Goal: Obtain resource: Obtain resource

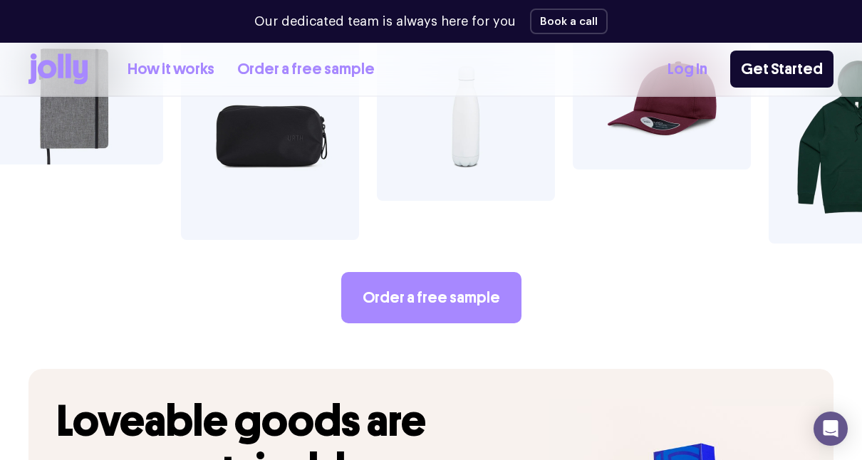
scroll to position [2489, 0]
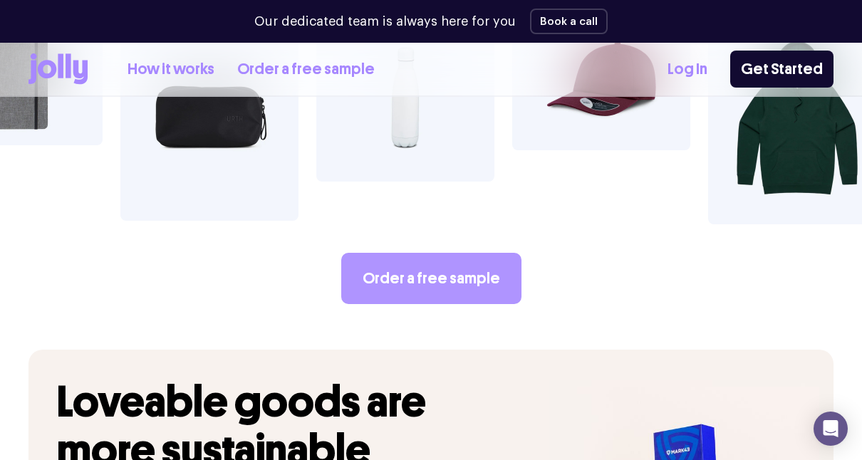
click at [444, 253] on link "Order a free sample" at bounding box center [431, 278] width 180 height 51
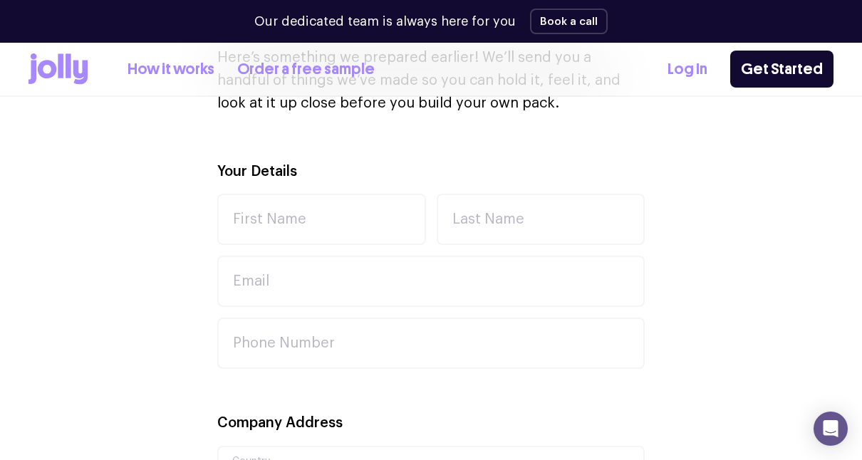
scroll to position [440, 0]
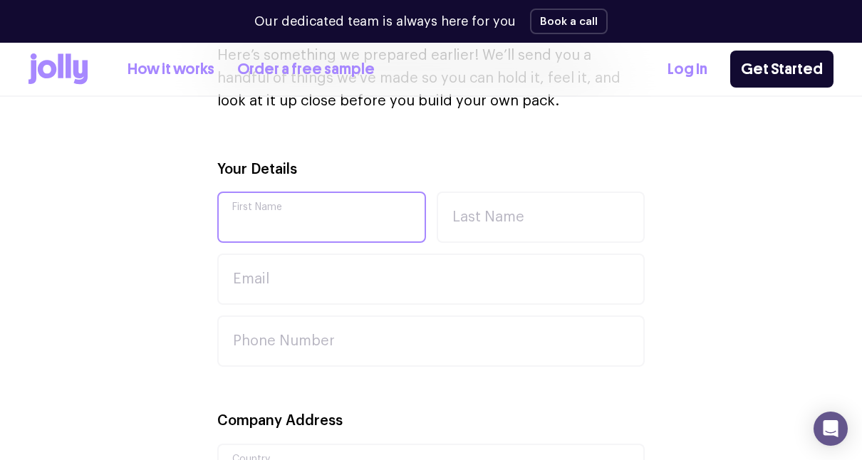
click at [378, 224] on input "First Name" at bounding box center [321, 217] width 209 height 51
type input "Jim"
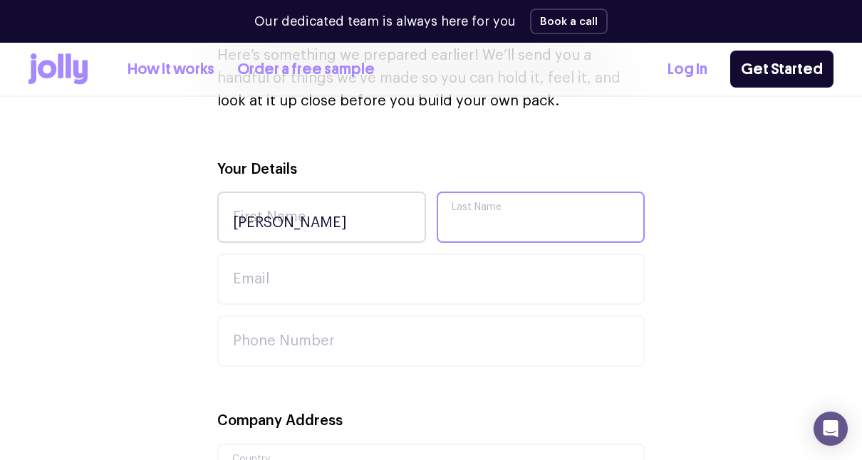
type input "Frazer"
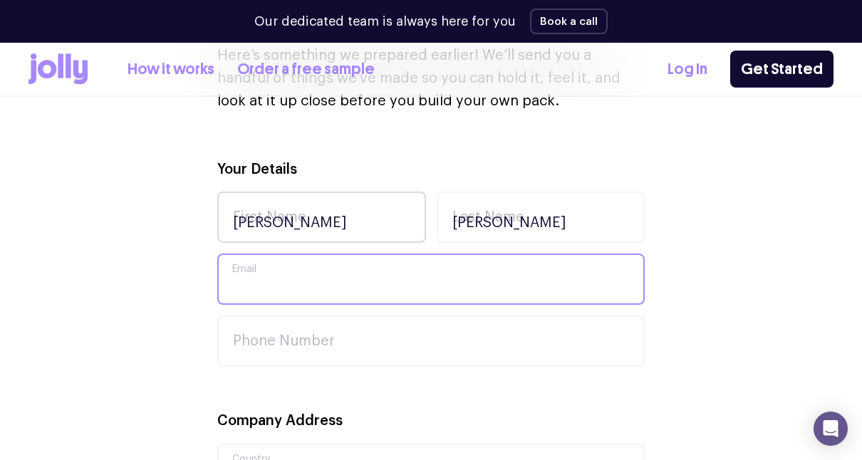
type input "jim@heyfam.com.au"
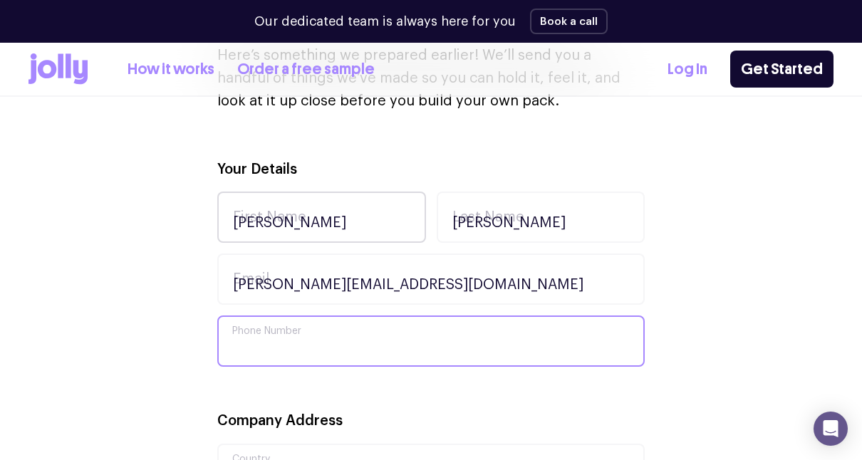
type input "0414372937"
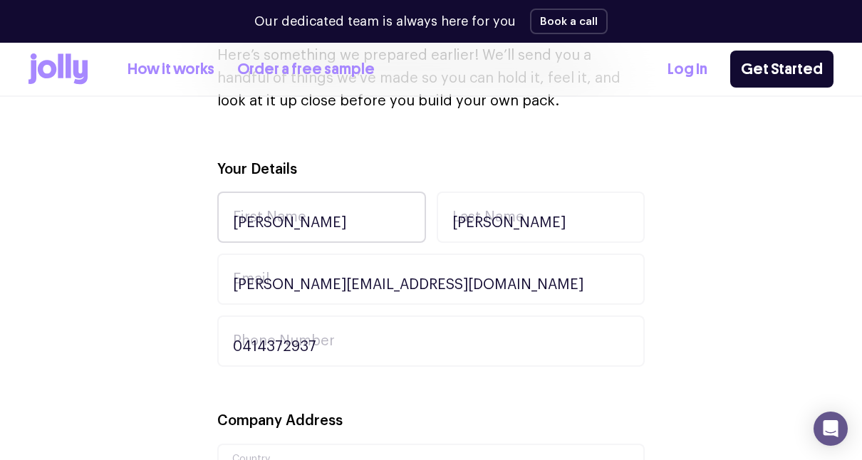
type input "Hey Fam"
type input "7"
type input "Adventure Street"
type input "LEPPINGTON"
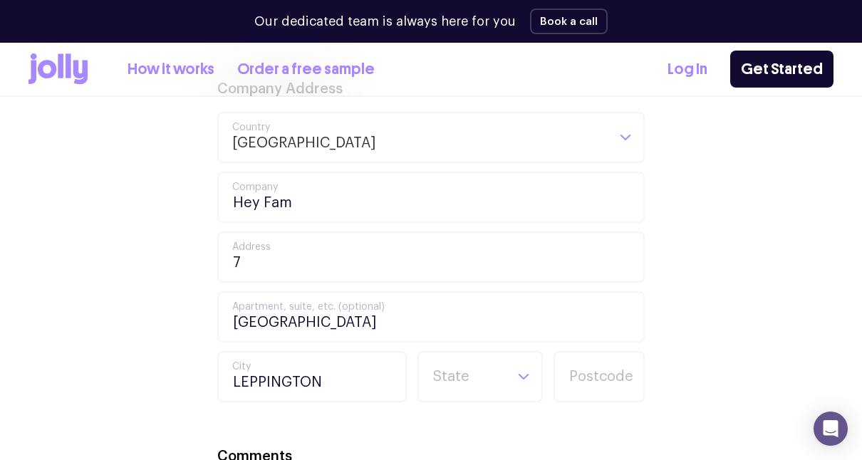
scroll to position [804, 0]
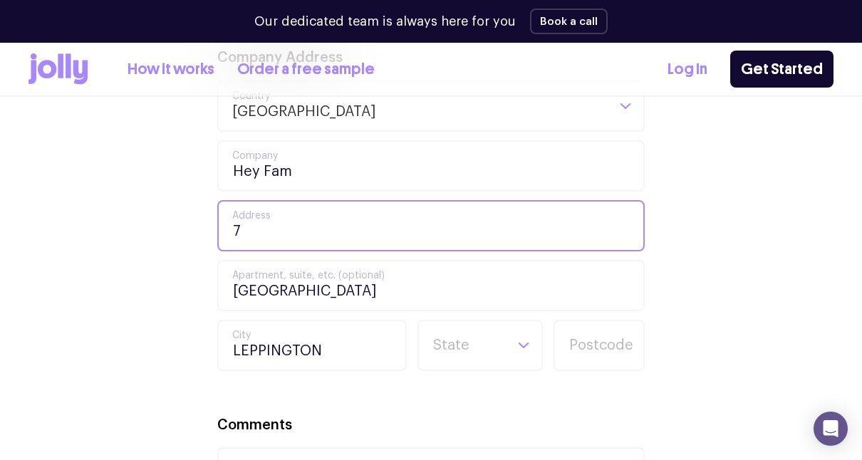
click at [323, 241] on input "7" at bounding box center [431, 225] width 428 height 51
type input "18 Glenn Street"
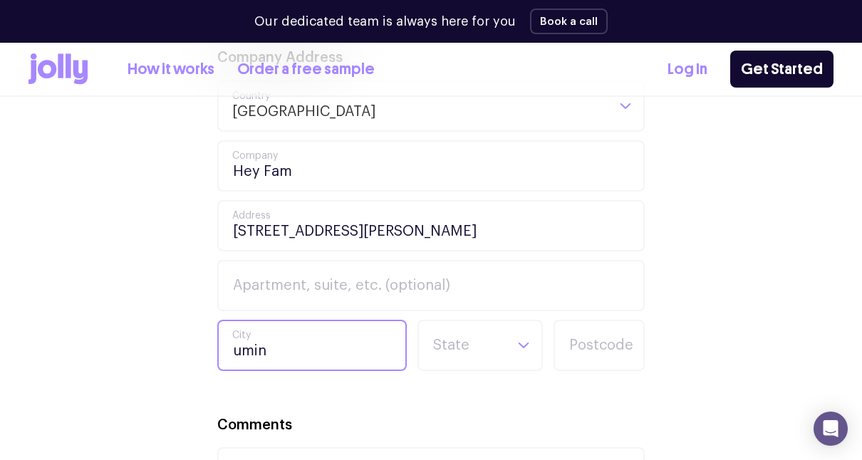
type input "Umina Beach"
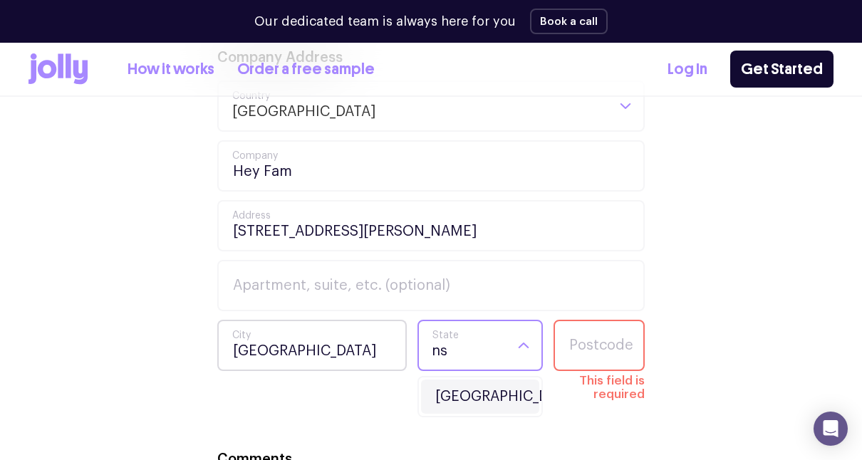
type input "ns"
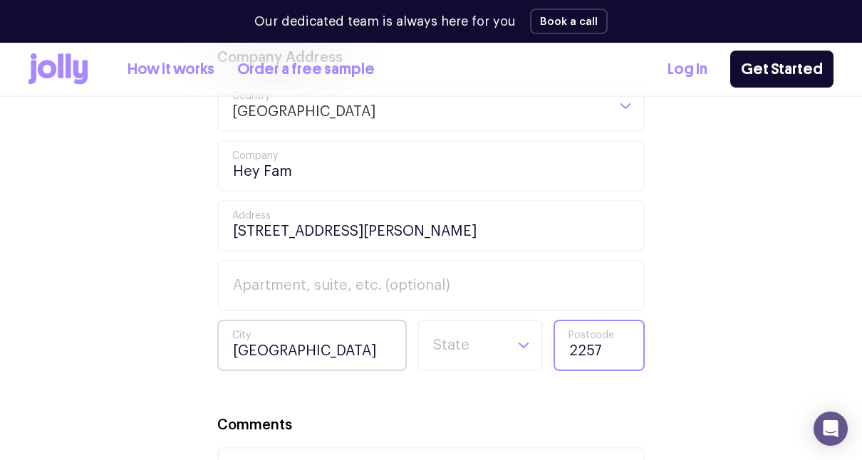
type input "2257"
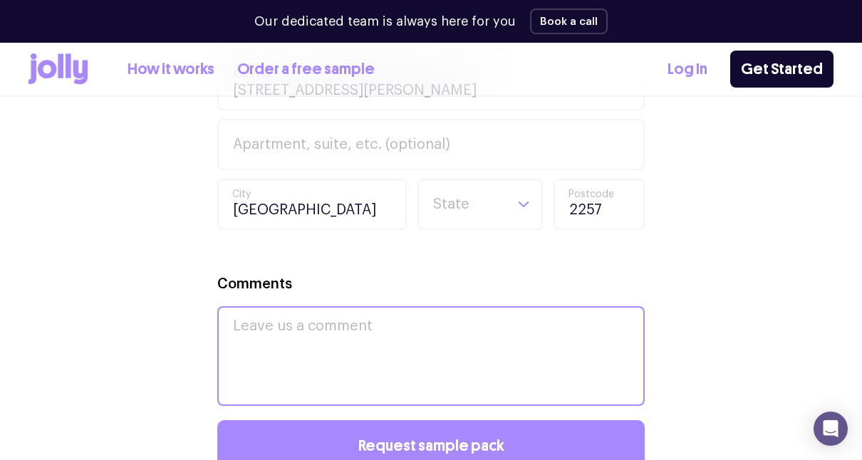
scroll to position [951, 0]
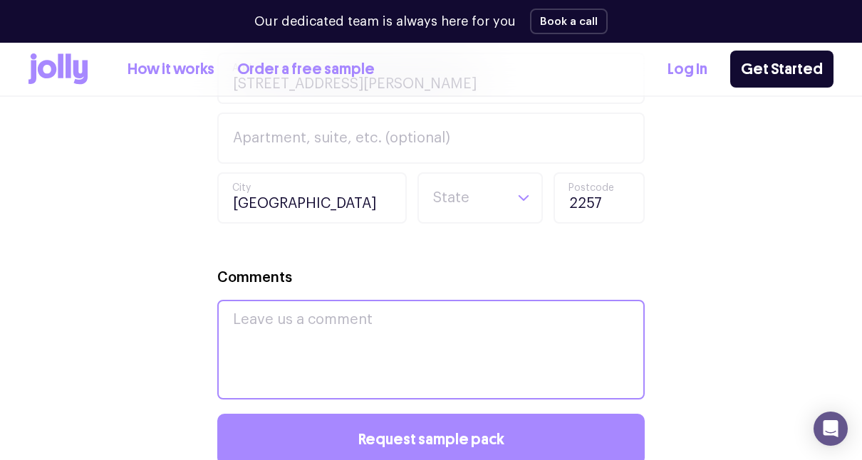
click at [326, 318] on textarea "Comments" at bounding box center [431, 350] width 428 height 100
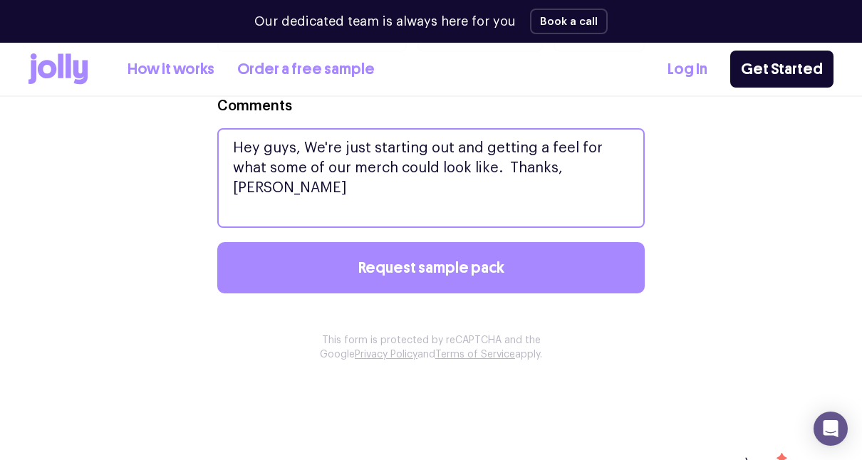
scroll to position [1181, 0]
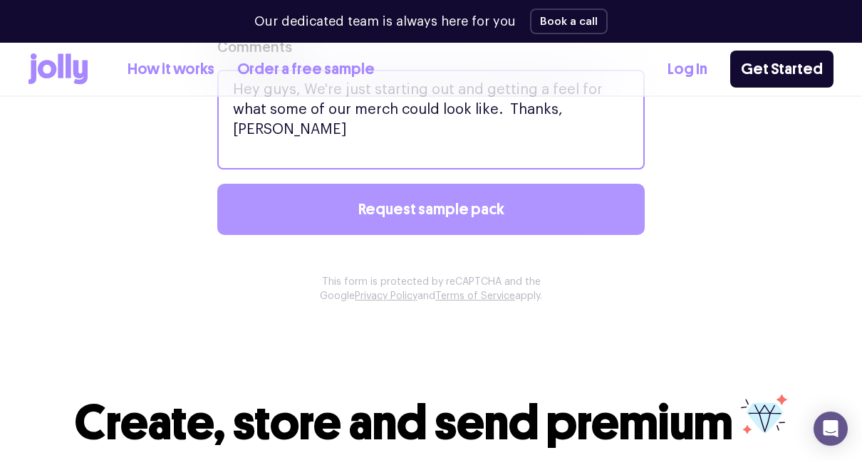
type textarea "Hey guys, We're just starting out and getting a feel for what some of our merch…"
click at [453, 205] on span "Request sample pack" at bounding box center [431, 210] width 146 height 16
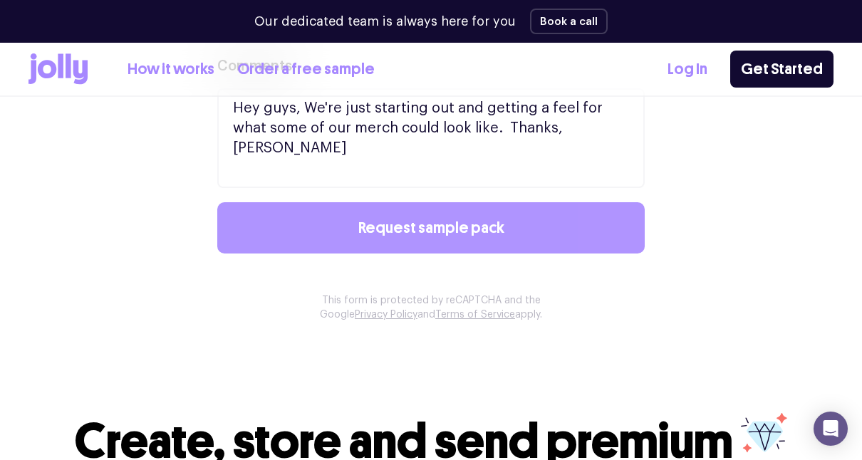
scroll to position [1204, 0]
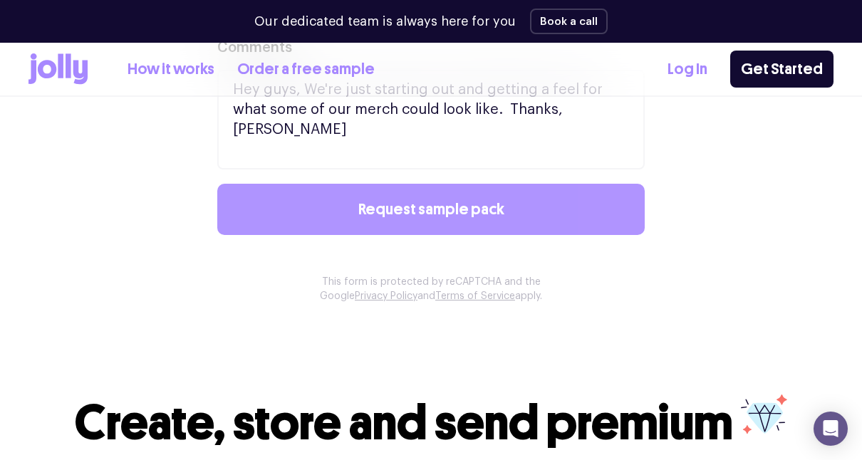
click at [463, 213] on span "Request sample pack" at bounding box center [431, 210] width 146 height 16
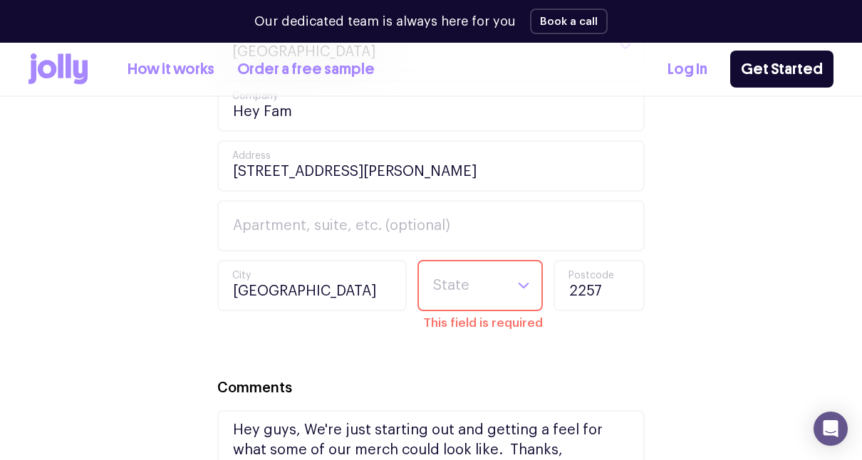
scroll to position [847, 0]
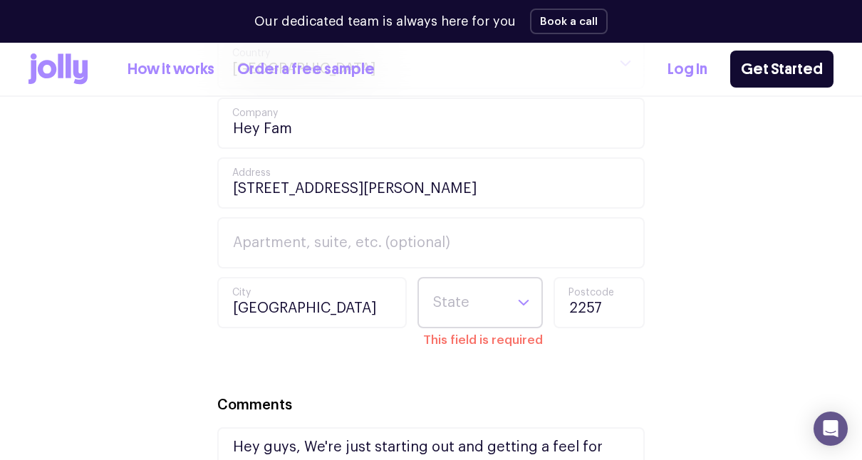
click at [529, 300] on icon "Search for option" at bounding box center [523, 302] width 13 height 13
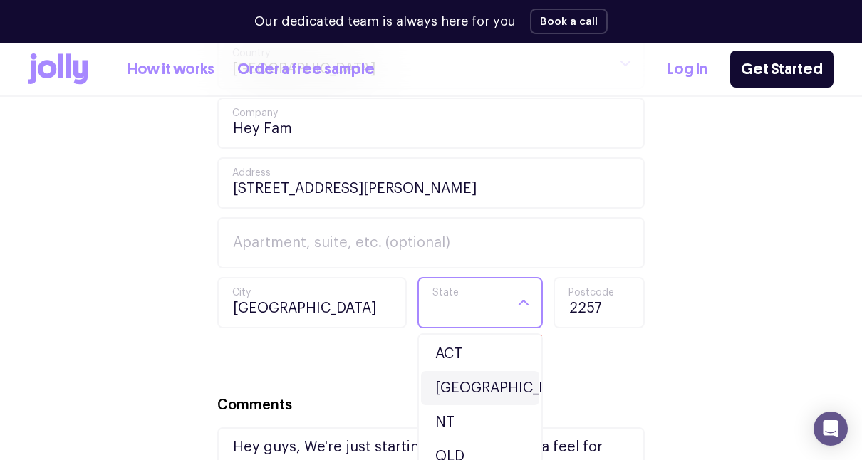
click at [448, 383] on li "NSW" at bounding box center [480, 388] width 118 height 34
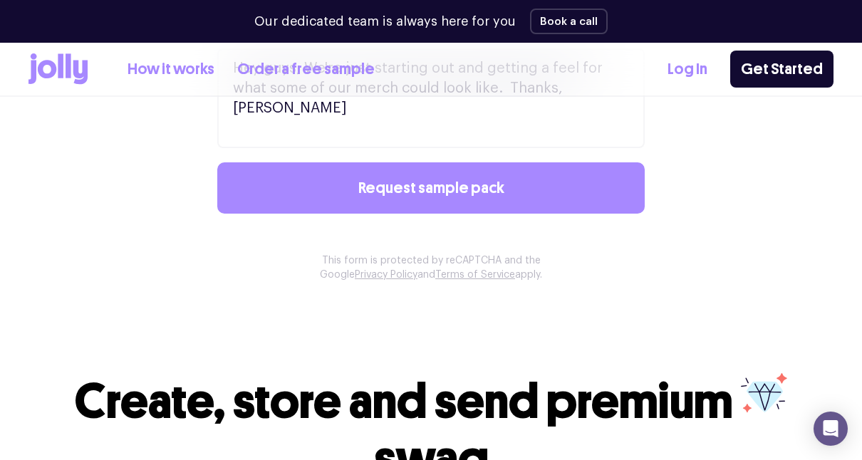
scroll to position [1206, 0]
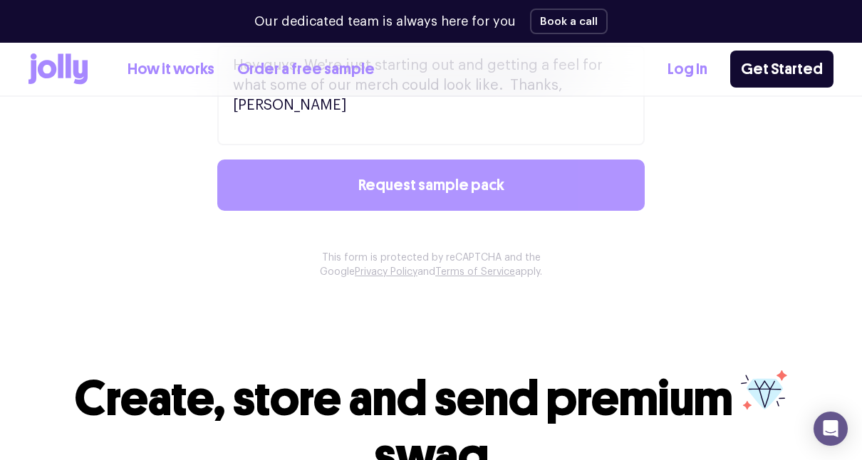
click at [589, 202] on button "Request sample pack" at bounding box center [431, 185] width 428 height 51
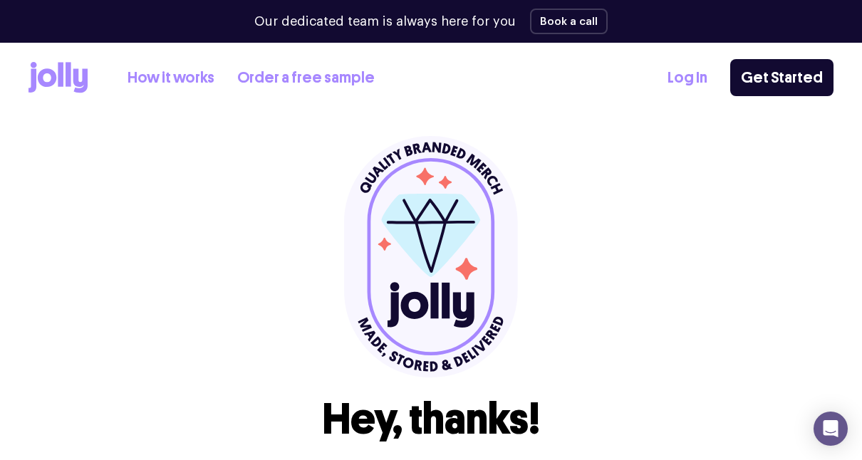
scroll to position [0, 0]
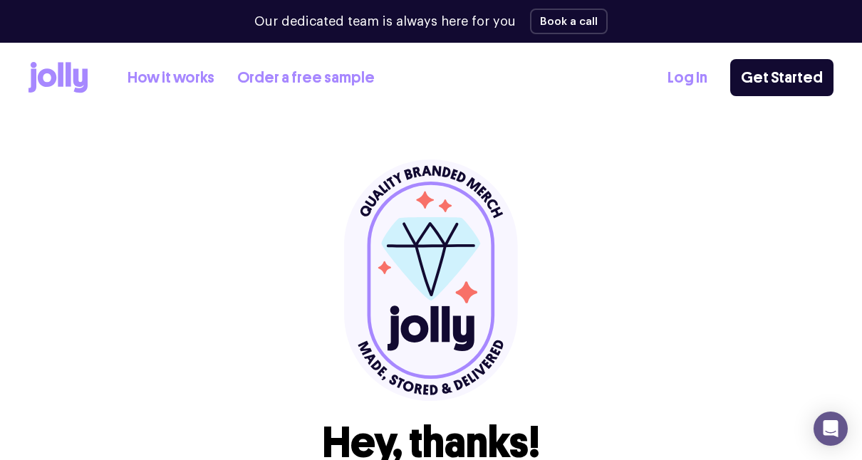
click at [43, 76] on icon at bounding box center [58, 77] width 59 height 31
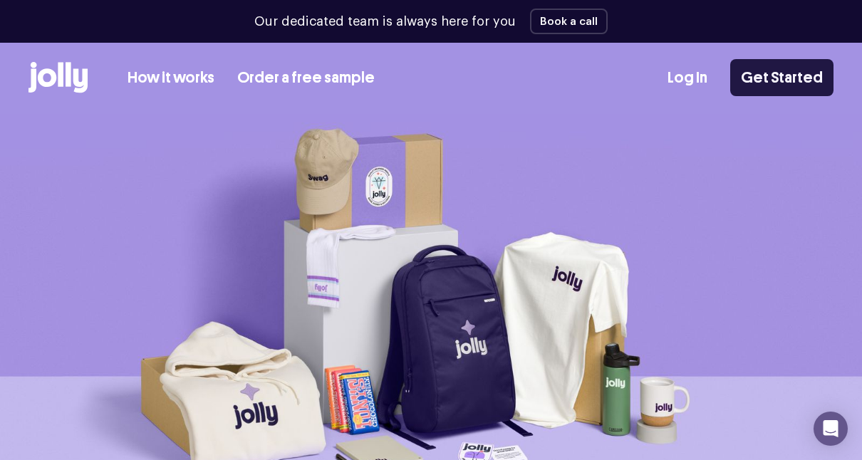
click at [781, 88] on link "Get Started" at bounding box center [781, 77] width 103 height 37
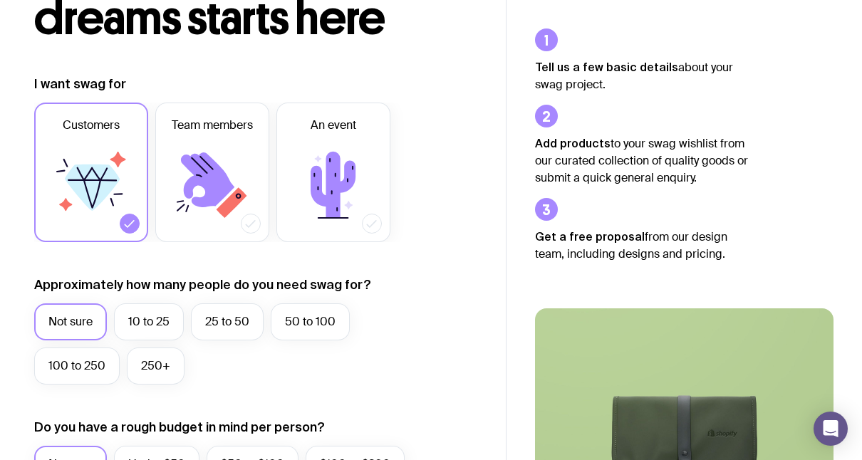
scroll to position [144, 0]
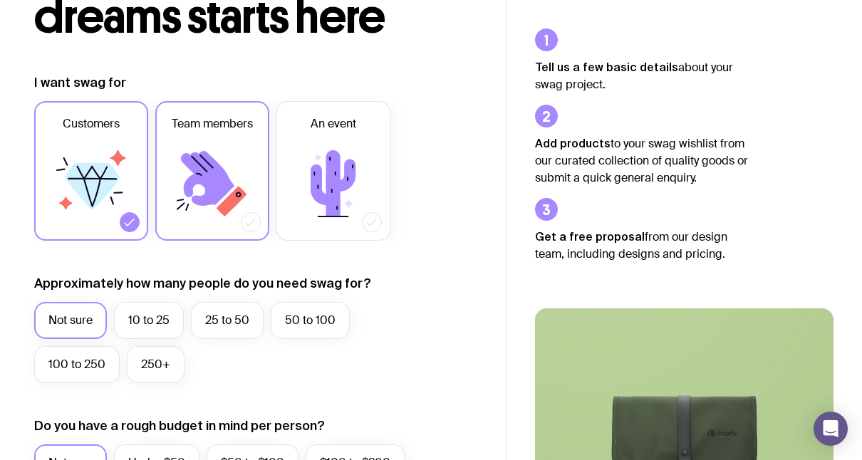
click at [209, 172] on icon at bounding box center [207, 178] width 53 height 55
click at [0, 0] on input "Team members" at bounding box center [0, 0] width 0 height 0
click at [152, 320] on label "10 to 25" at bounding box center [149, 320] width 70 height 37
click at [0, 0] on input "10 to 25" at bounding box center [0, 0] width 0 height 0
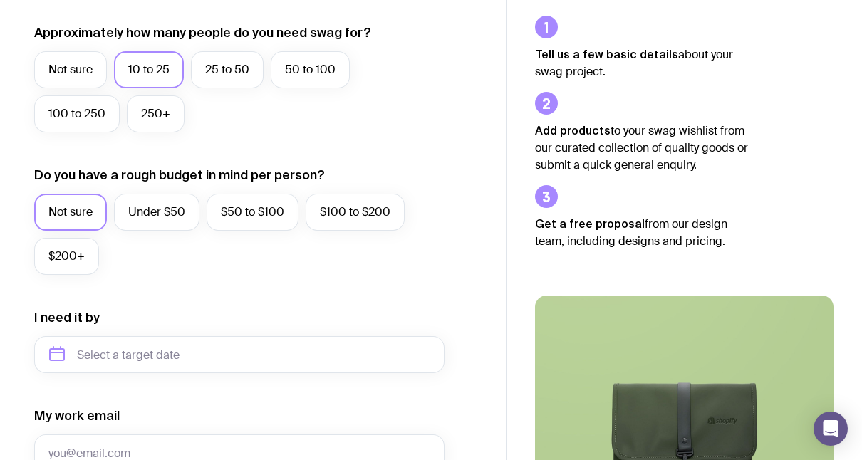
scroll to position [408, 0]
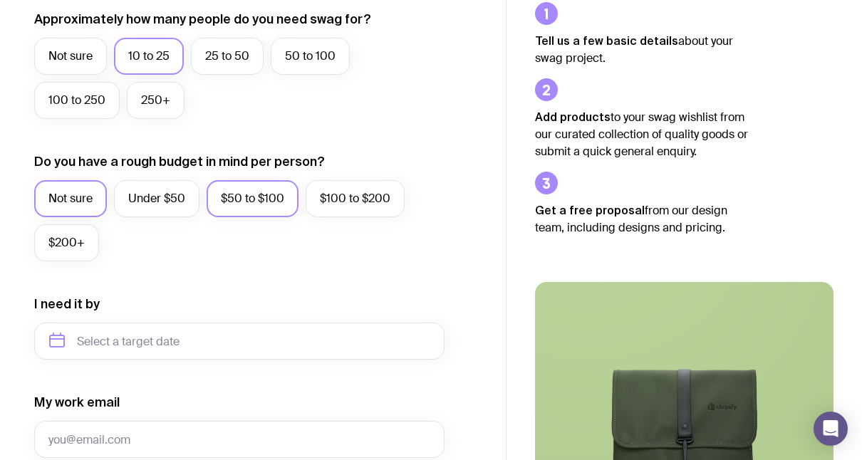
click at [284, 203] on label "$50 to $100" at bounding box center [253, 198] width 92 height 37
click at [0, 0] on input "$50 to $100" at bounding box center [0, 0] width 0 height 0
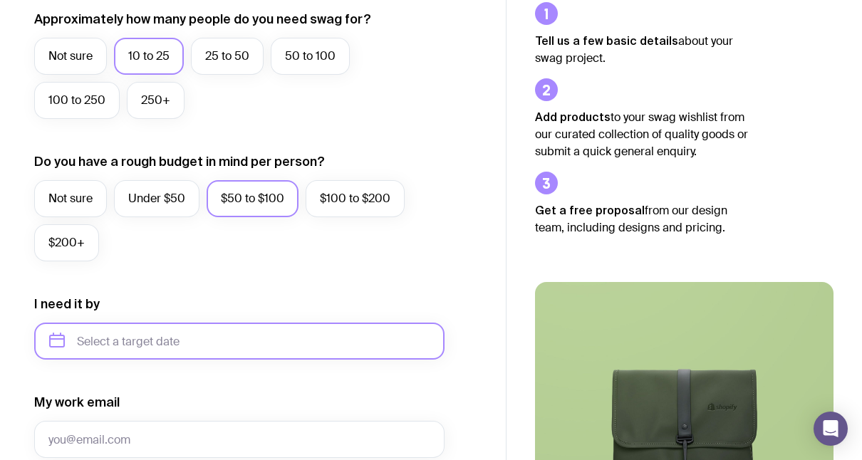
click at [263, 339] on input "text" at bounding box center [239, 341] width 410 height 37
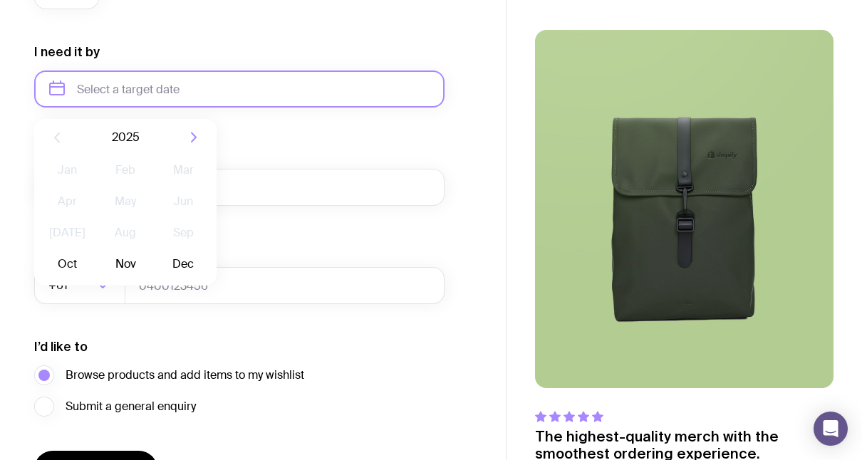
scroll to position [690, 0]
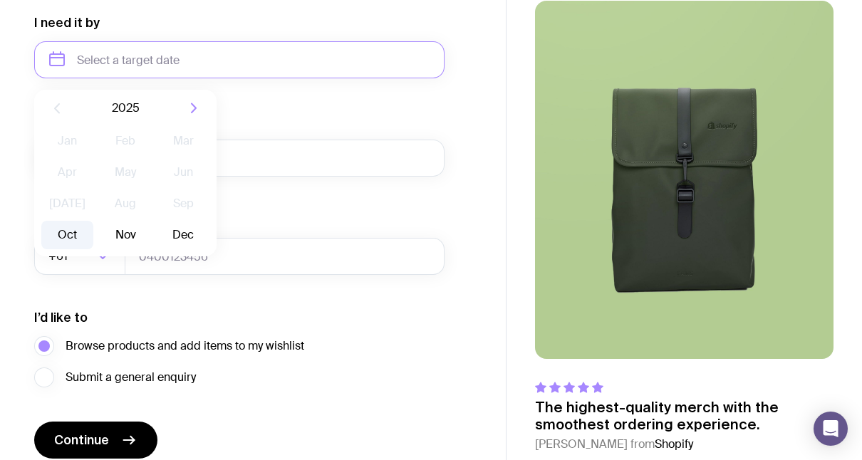
click at [62, 234] on button "Oct" at bounding box center [67, 235] width 52 height 29
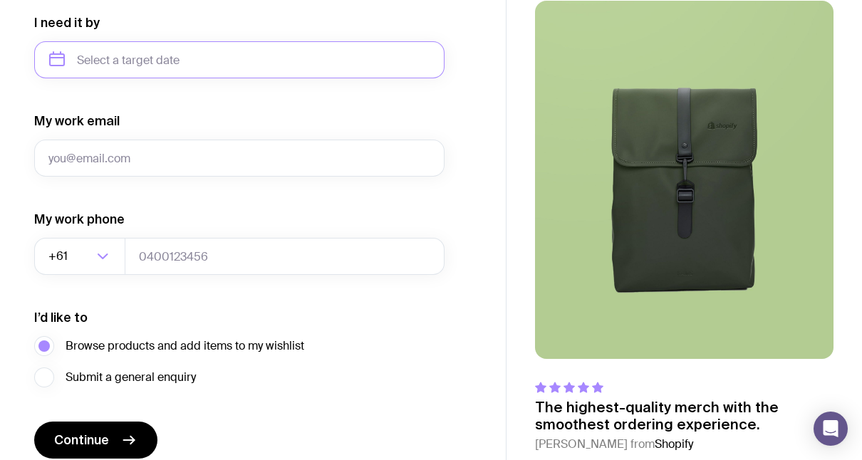
type input "[DATE]"
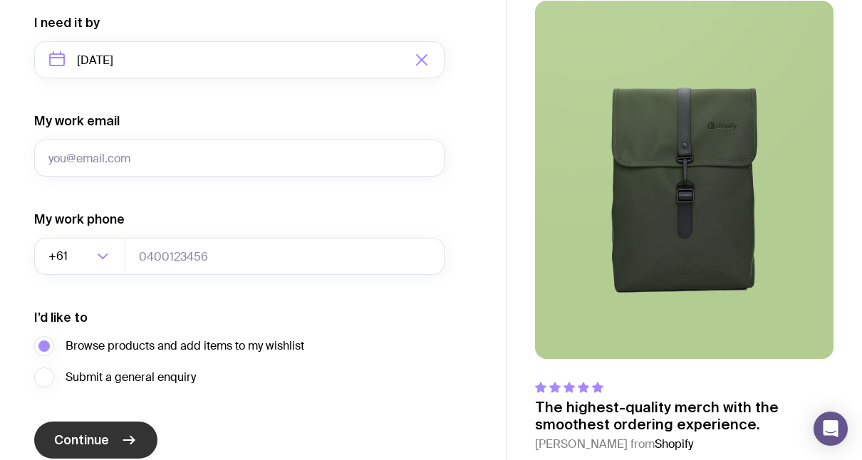
click at [139, 445] on button "Continue" at bounding box center [95, 440] width 123 height 37
